Goal: Task Accomplishment & Management: Use online tool/utility

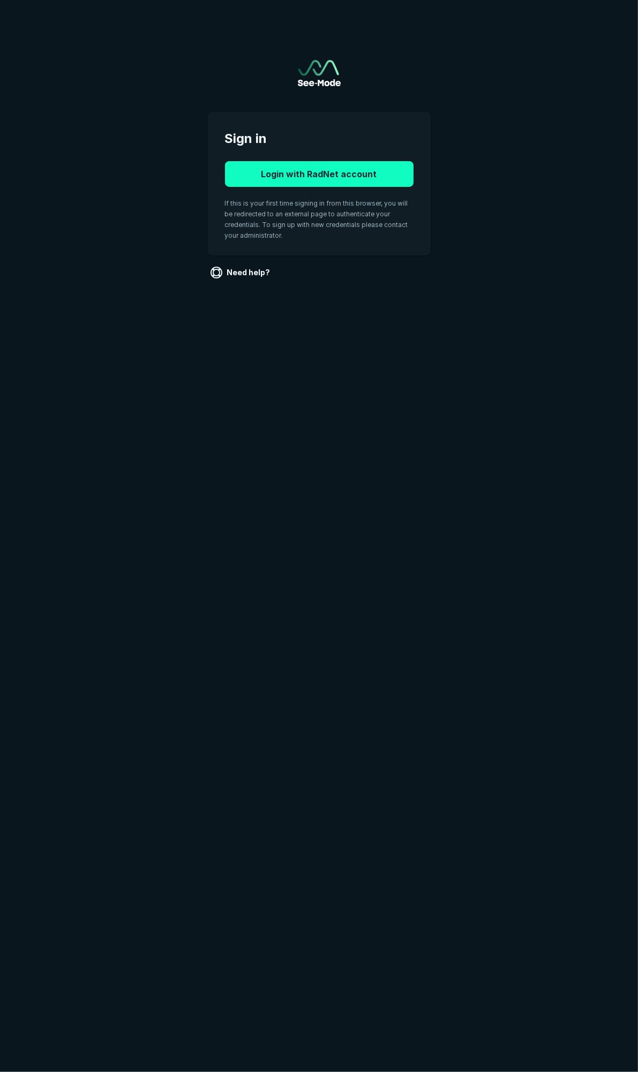
click at [324, 168] on button "Login with RadNet account" at bounding box center [319, 174] width 189 height 26
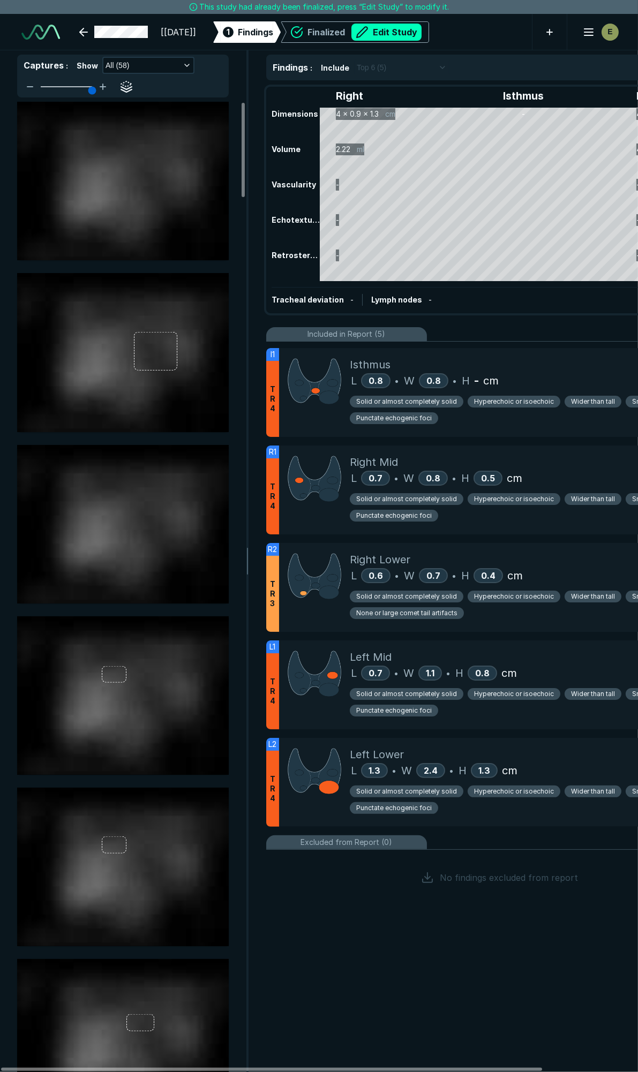
scroll to position [5134, 3459]
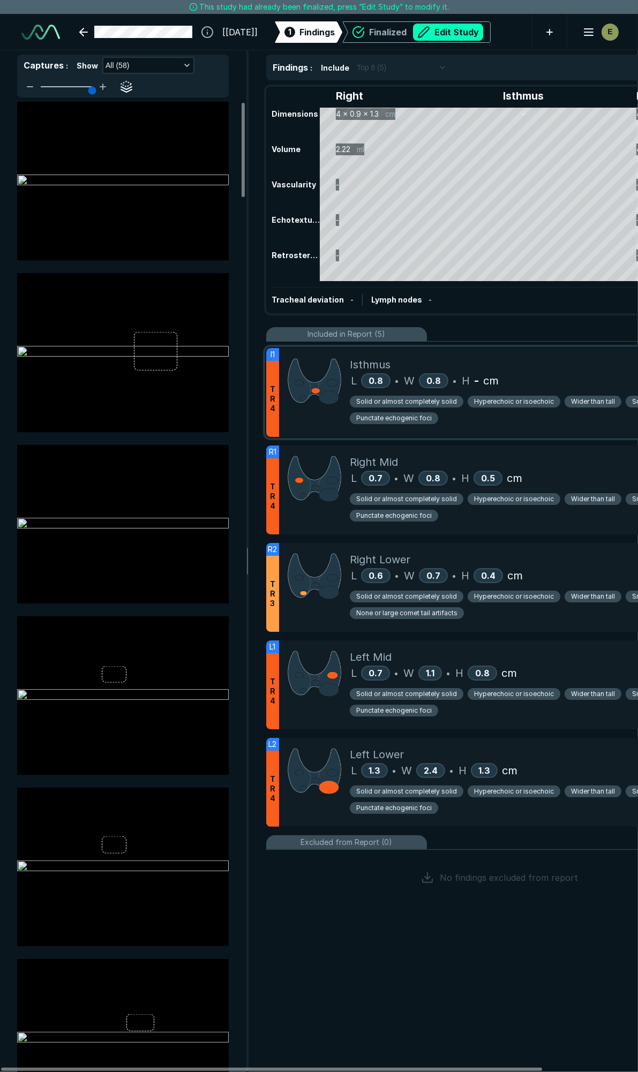
click at [469, 381] on div "H - cm" at bounding box center [480, 381] width 37 height 16
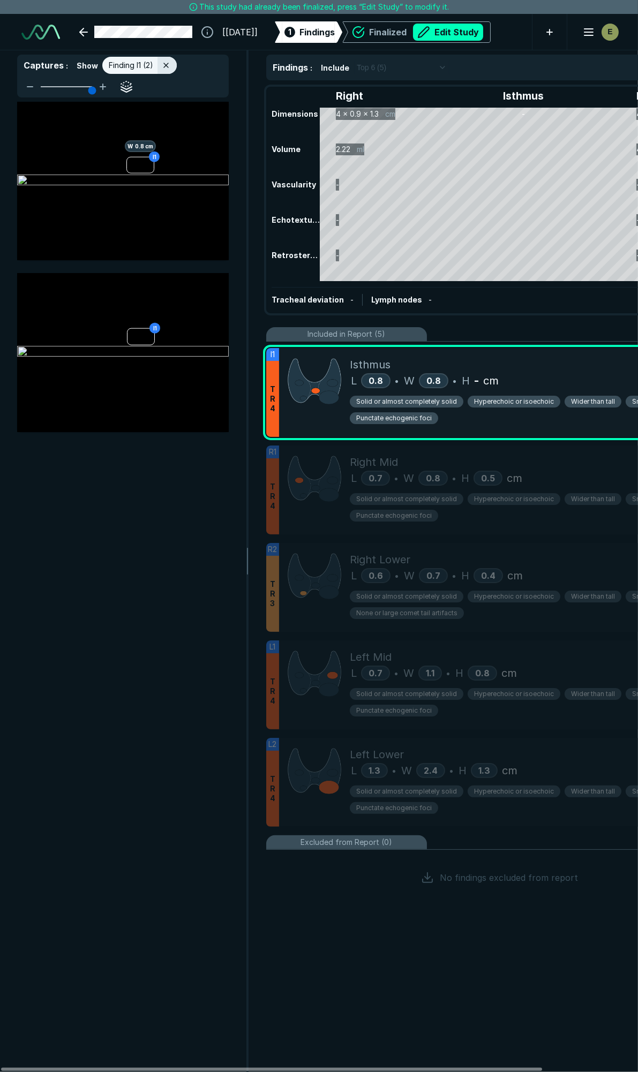
scroll to position [5628, 2311]
click at [470, 33] on button "Edit Study" at bounding box center [448, 32] width 70 height 17
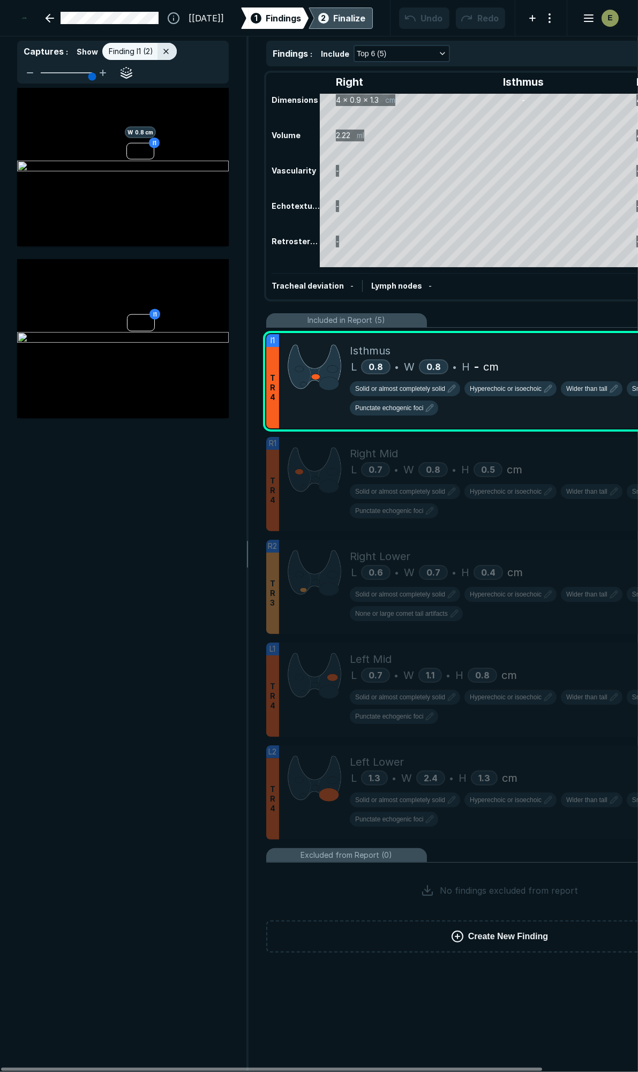
scroll to position [6016, 4248]
click at [478, 370] on div "H - cm" at bounding box center [480, 367] width 37 height 16
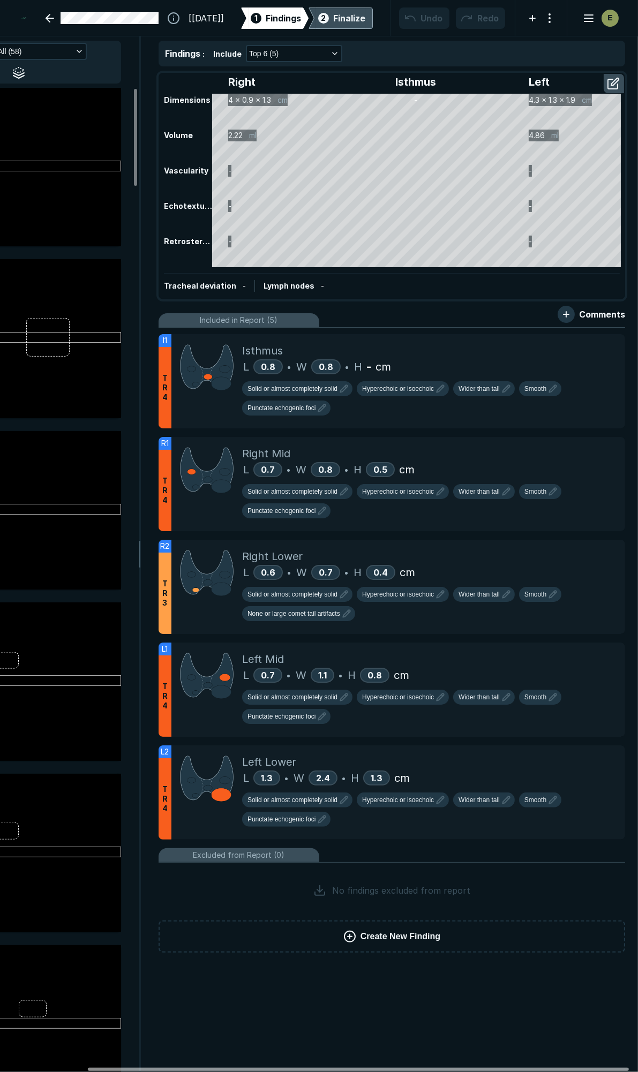
scroll to position [0, 111]
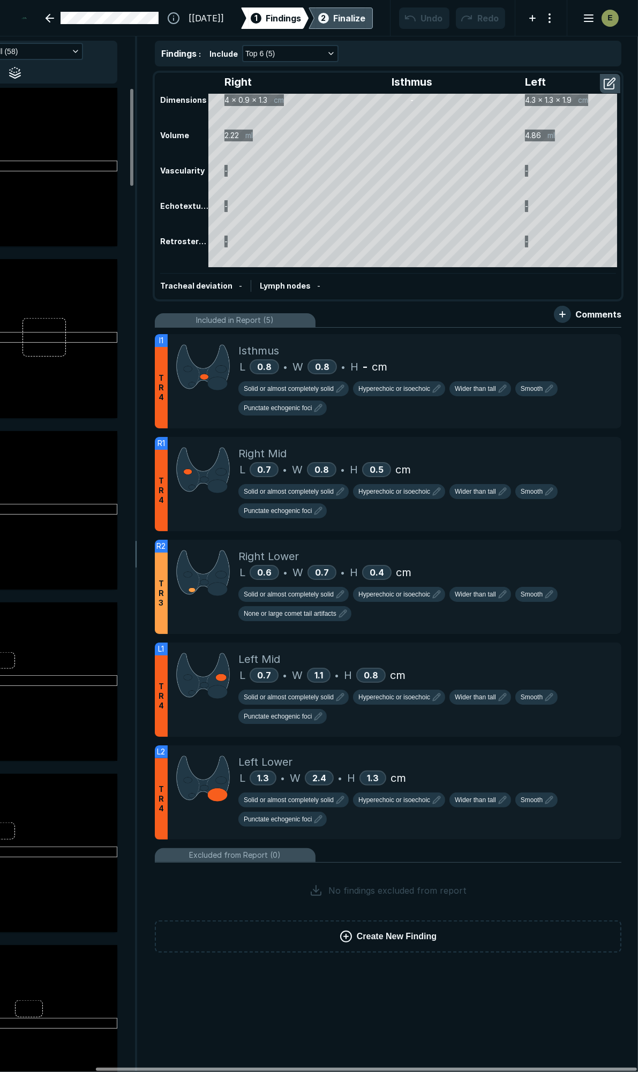
drag, startPoint x: 394, startPoint y: 1070, endPoint x: 510, endPoint y: 1075, distance: 116.9
click at [510, 1071] on div at bounding box center [366, 1069] width 541 height 3
click at [588, 341] on icon at bounding box center [589, 346] width 10 height 10
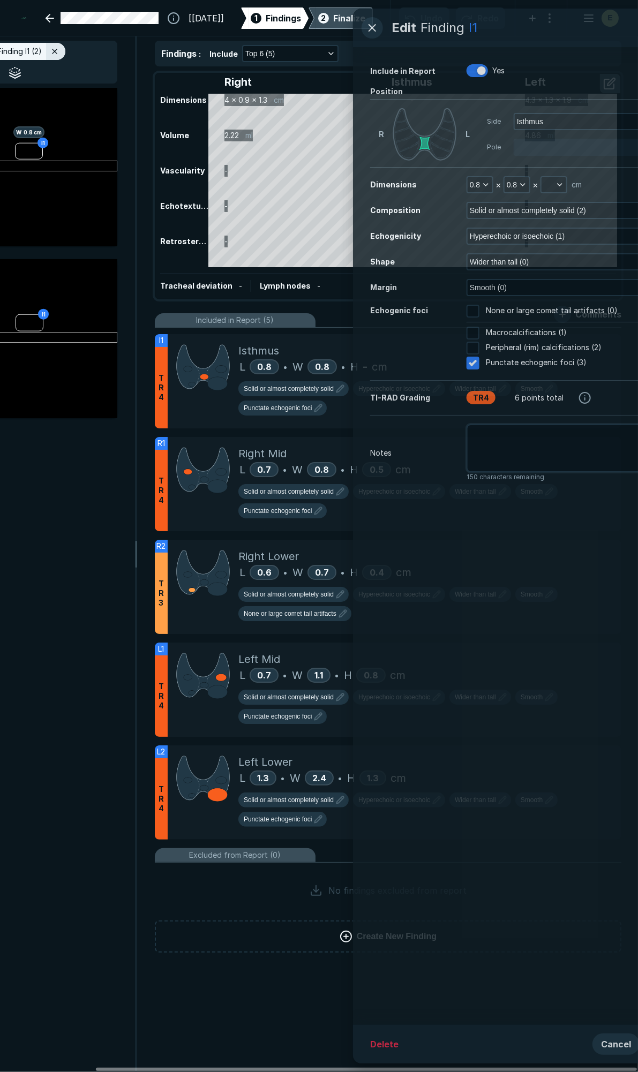
scroll to position [5584, 2748]
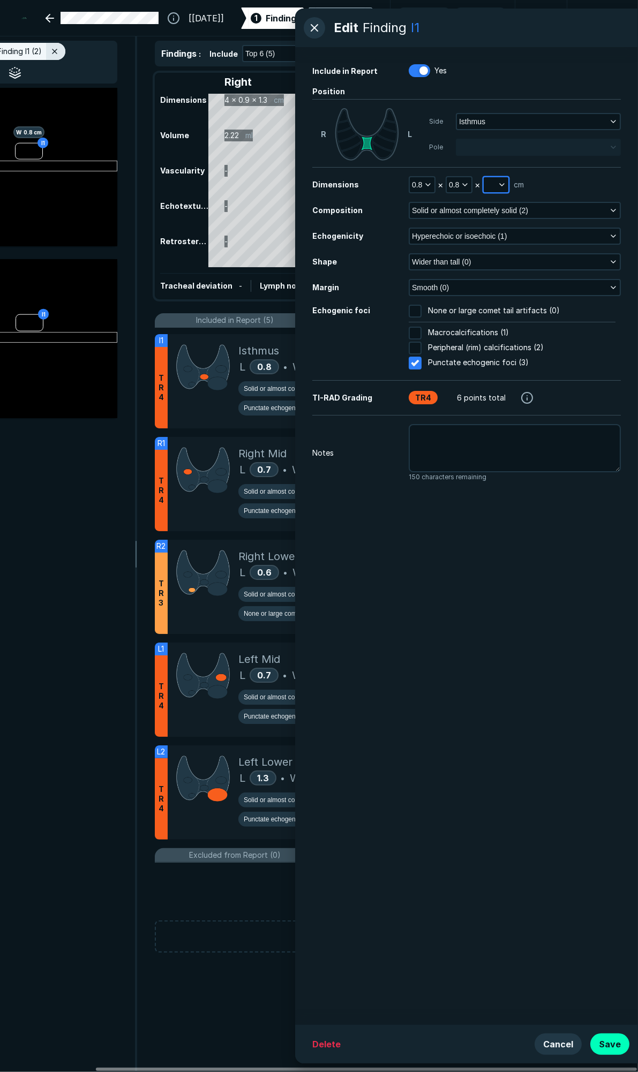
click at [498, 179] on button "button" at bounding box center [496, 184] width 25 height 15
click at [515, 234] on input "text" at bounding box center [510, 235] width 42 height 15
type input ".5"
click at [618, 1046] on button "Save" at bounding box center [609, 1044] width 39 height 21
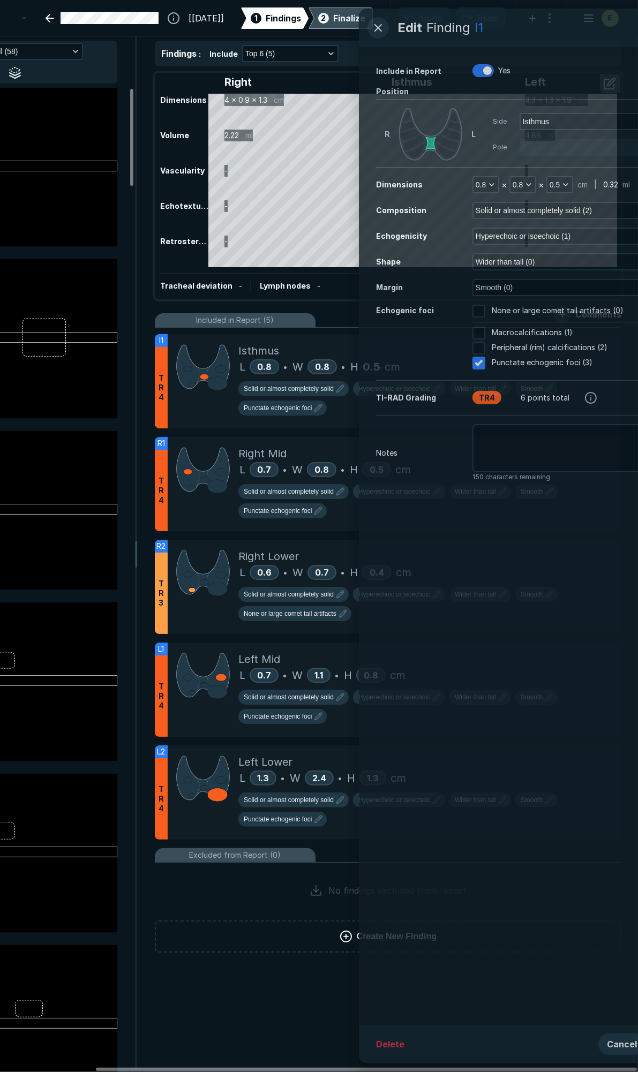
scroll to position [5690, 2311]
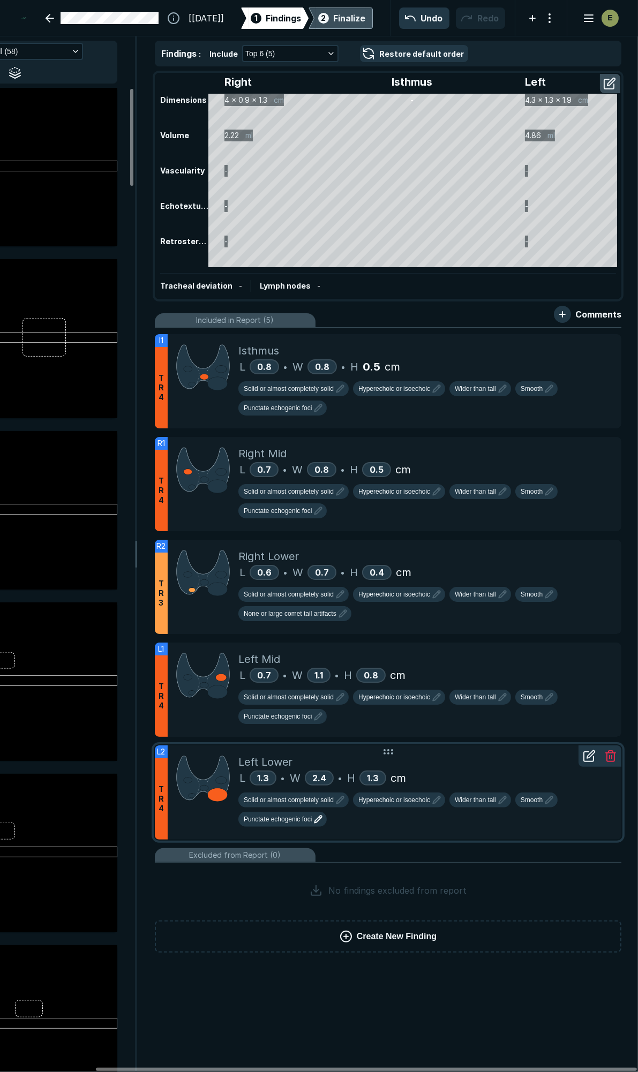
click at [295, 815] on span "Punctate echogenic foci" at bounding box center [278, 820] width 68 height 10
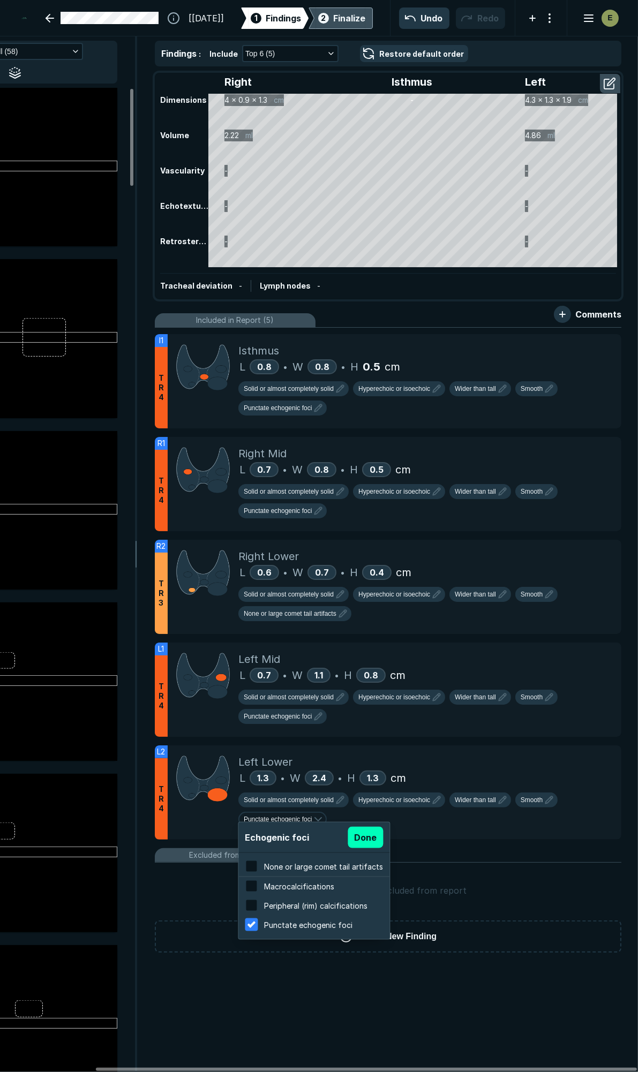
scroll to position [1722, 2043]
click at [277, 866] on span "None or large comet tail artifacts" at bounding box center [323, 866] width 119 height 9
checkbox input "true"
checkbox input "false"
click at [359, 836] on button "Done" at bounding box center [365, 837] width 35 height 21
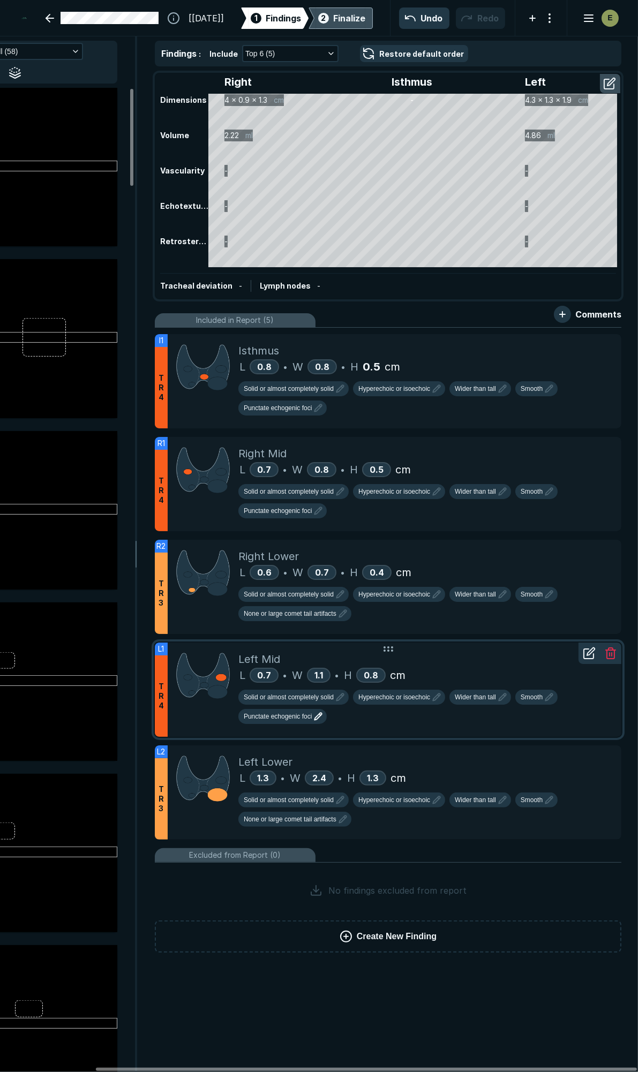
click at [297, 712] on span "Punctate echogenic foci" at bounding box center [278, 717] width 68 height 10
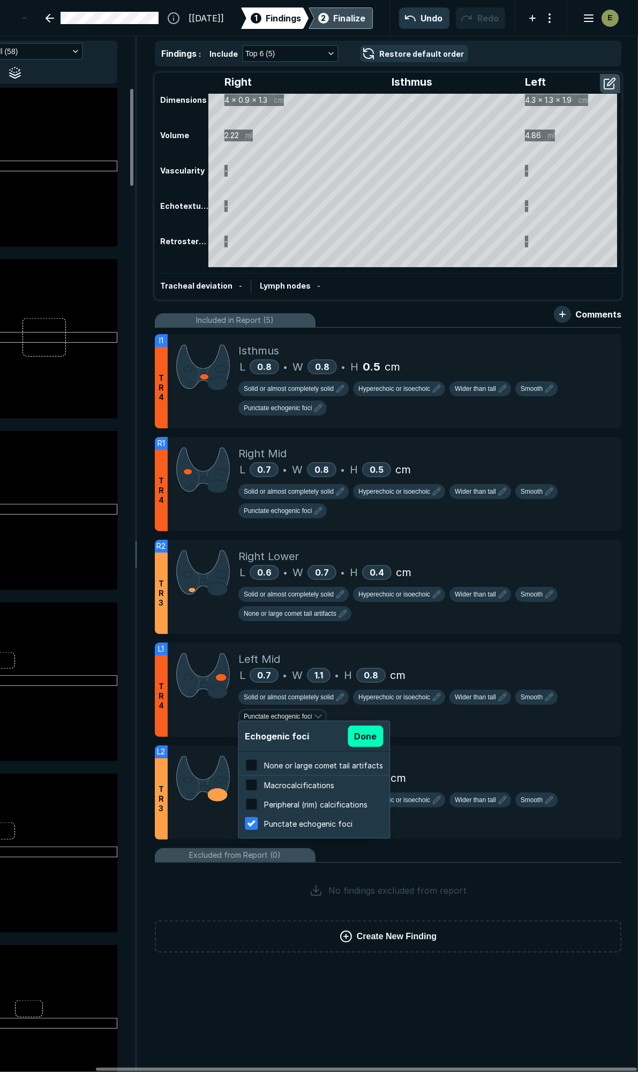
drag, startPoint x: 268, startPoint y: 764, endPoint x: 301, endPoint y: 757, distance: 33.4
click at [270, 764] on span "None or large comet tail artifacts" at bounding box center [323, 765] width 119 height 9
checkbox input "true"
checkbox input "false"
click at [365, 735] on button "Done" at bounding box center [365, 736] width 35 height 21
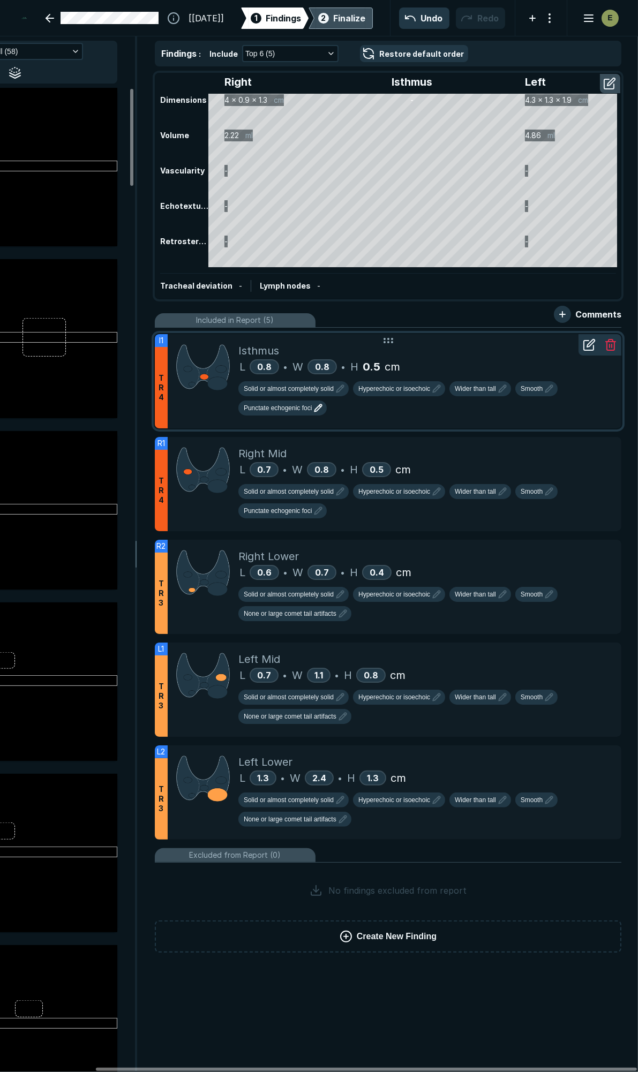
click at [298, 409] on span "Punctate echogenic foci" at bounding box center [278, 408] width 68 height 10
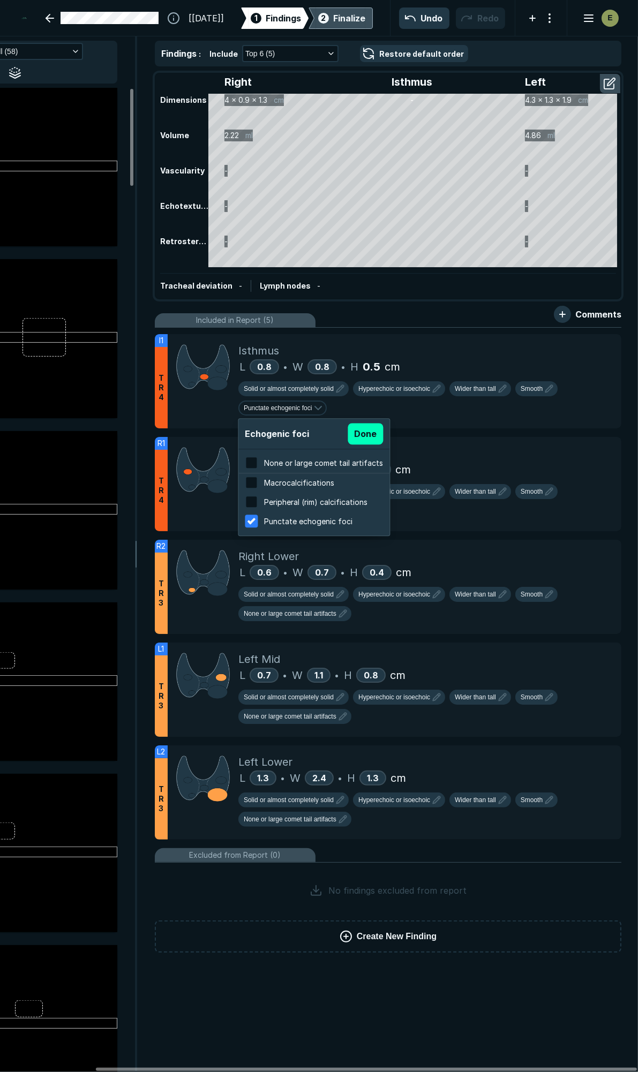
click at [284, 463] on span "None or large comet tail artifacts" at bounding box center [323, 463] width 119 height 9
checkbox input "true"
checkbox input "false"
click at [359, 431] on button "Done" at bounding box center [365, 433] width 35 height 21
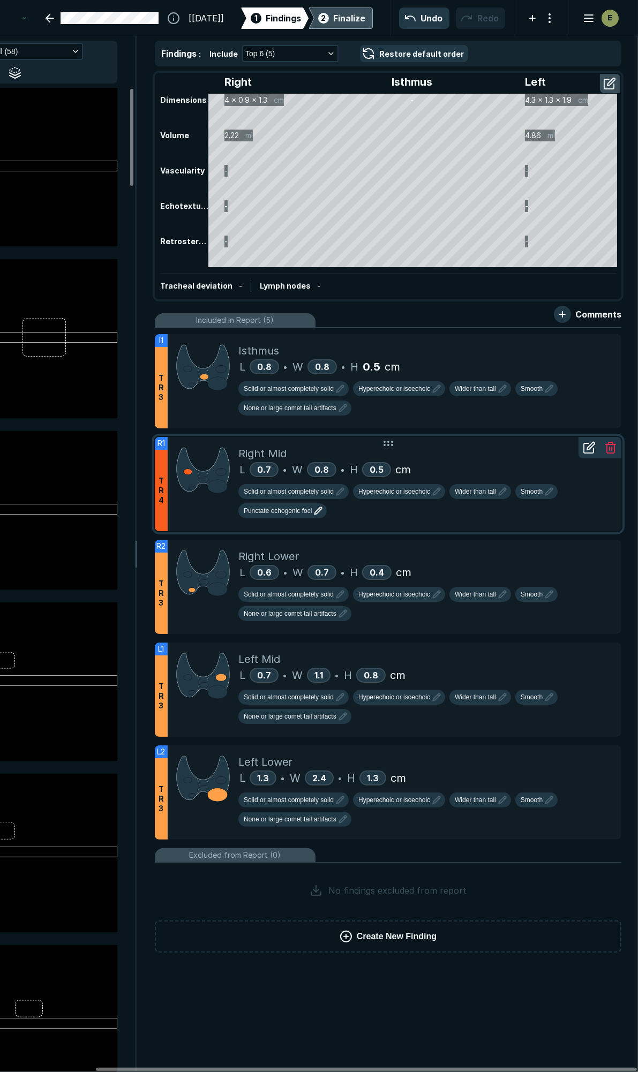
click at [286, 509] on span "Punctate echogenic foci" at bounding box center [278, 511] width 68 height 10
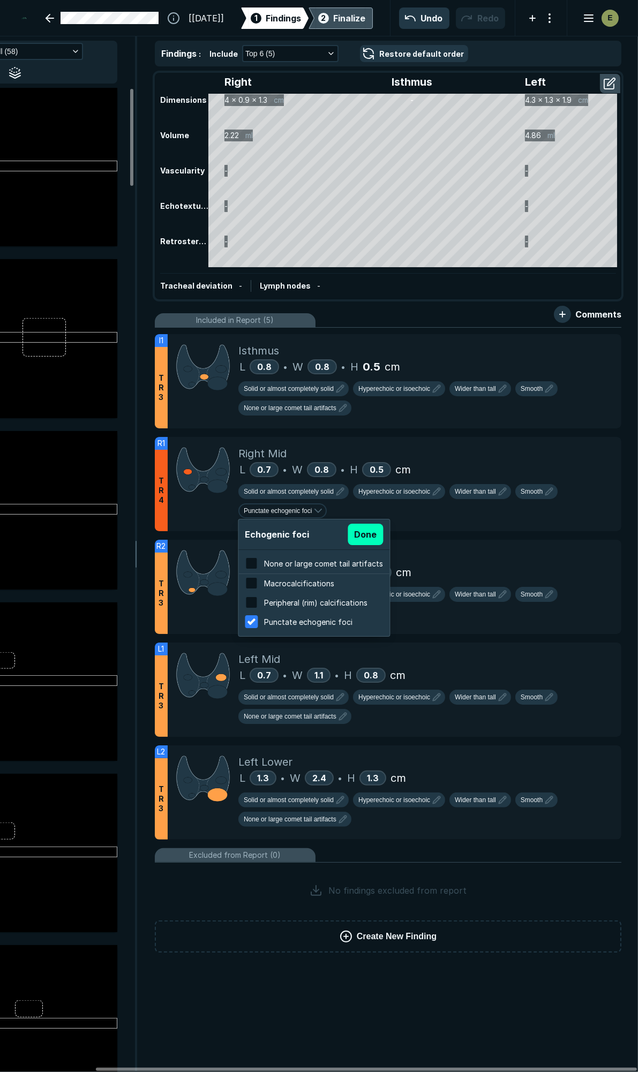
drag, startPoint x: 324, startPoint y: 564, endPoint x: 364, endPoint y: 553, distance: 41.7
click at [326, 564] on span "None or large comet tail artifacts" at bounding box center [323, 563] width 119 height 9
checkbox input "true"
checkbox input "false"
click at [362, 530] on button "Done" at bounding box center [365, 534] width 35 height 21
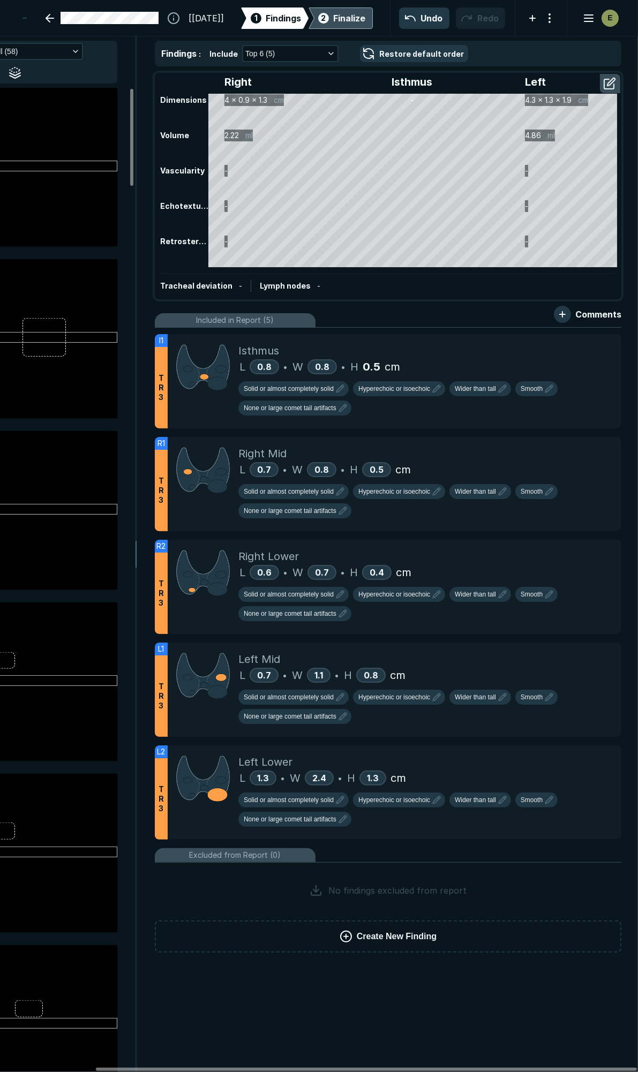
click at [340, 17] on div "Finalize" at bounding box center [349, 18] width 32 height 13
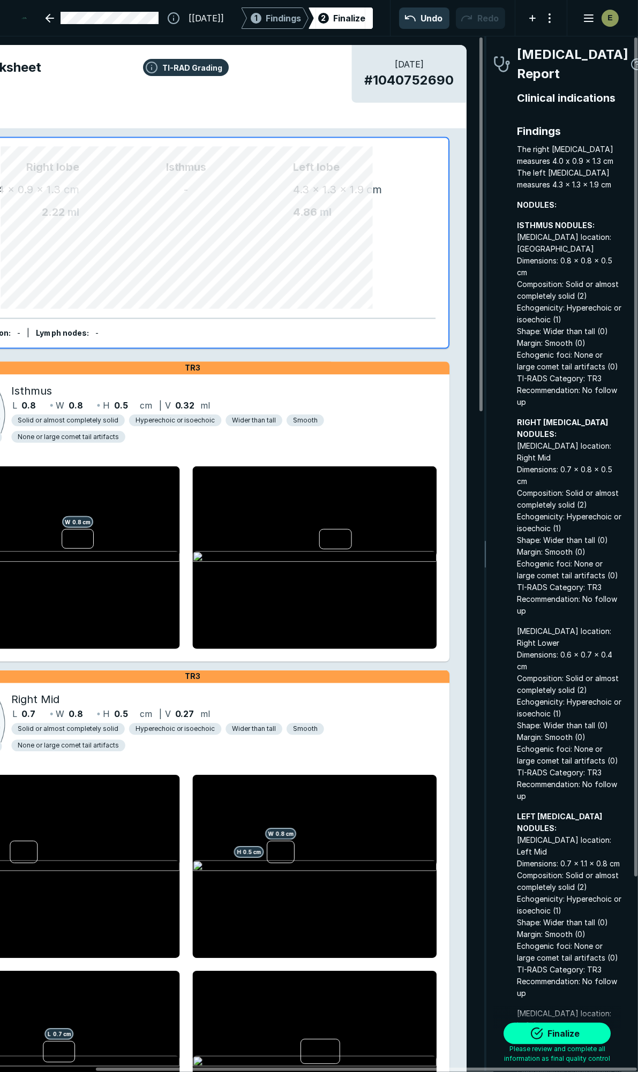
scroll to position [5977, 1935]
click at [553, 1030] on button "Finalize" at bounding box center [557, 1033] width 107 height 21
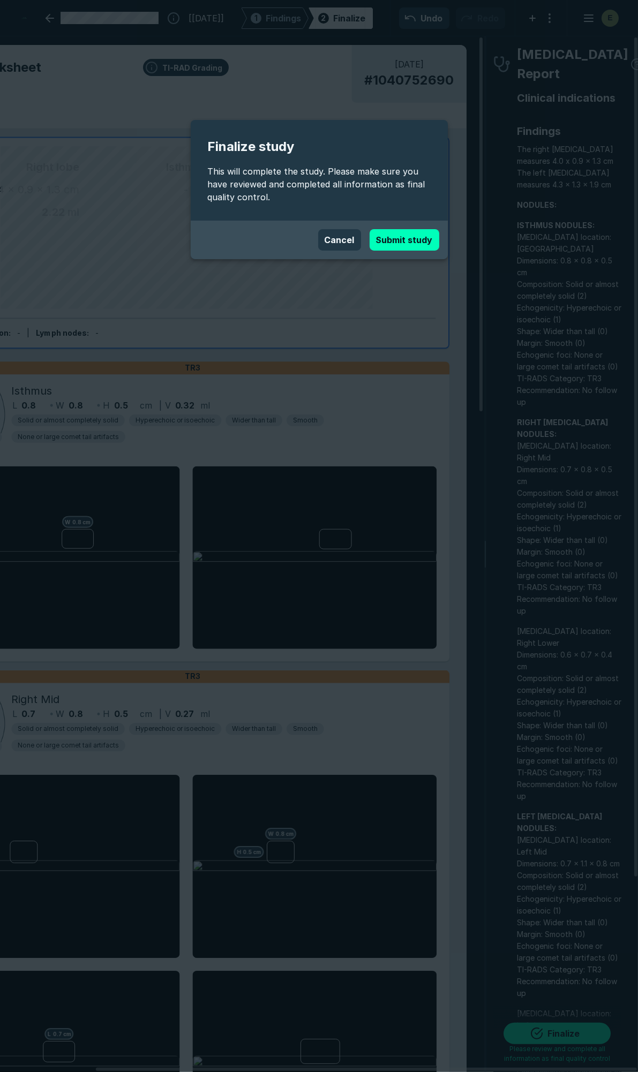
click at [412, 237] on button "Submit study" at bounding box center [405, 239] width 70 height 21
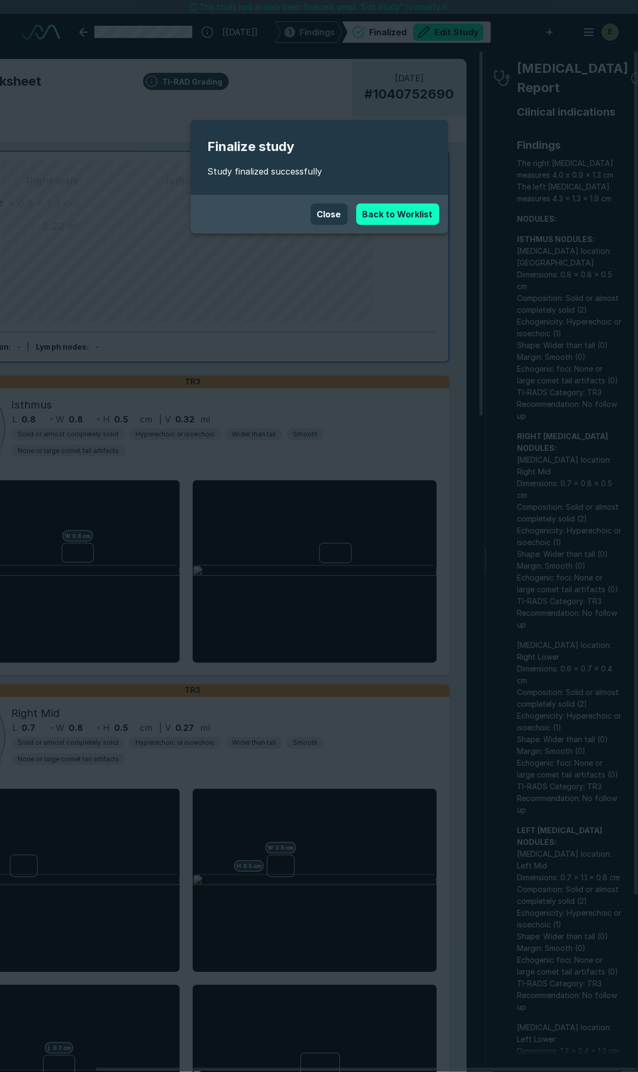
click at [410, 215] on link "Back to Worklist" at bounding box center [397, 214] width 83 height 21
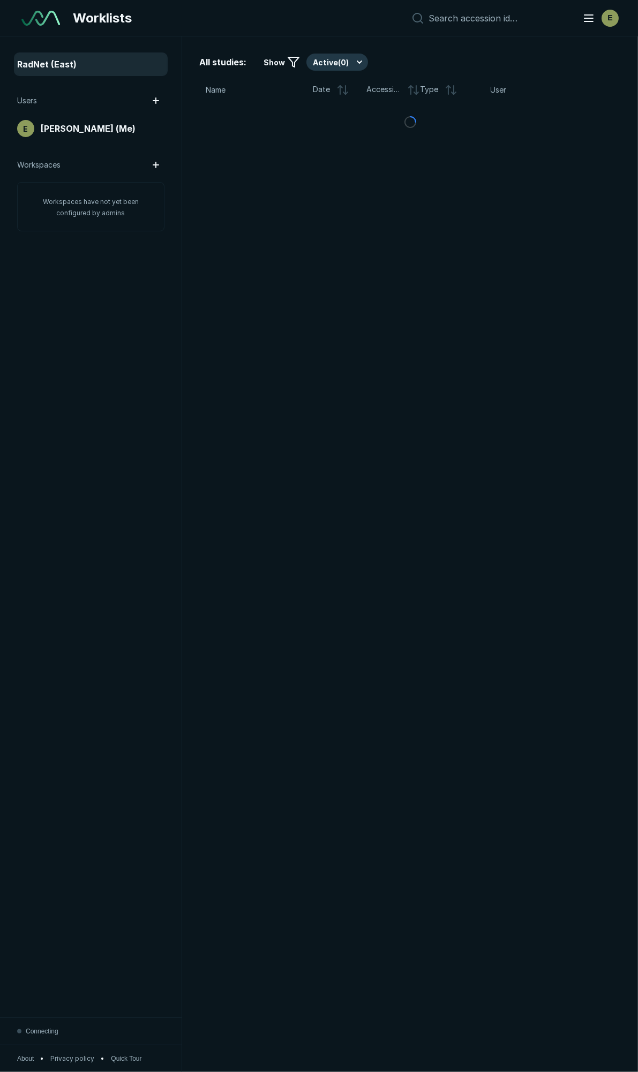
scroll to position [5845, 3257]
